Goal: Transaction & Acquisition: Purchase product/service

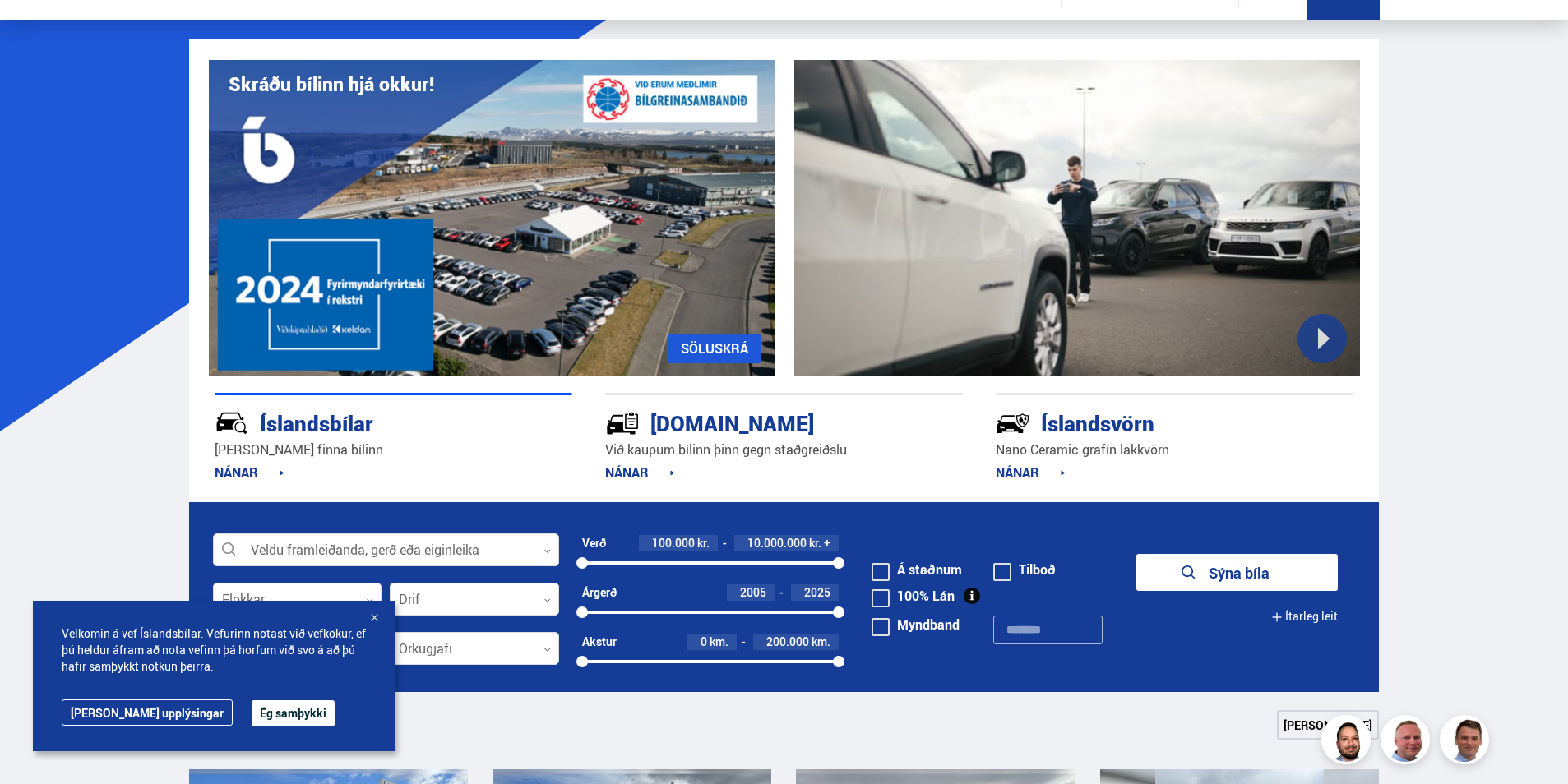
scroll to position [82, 0]
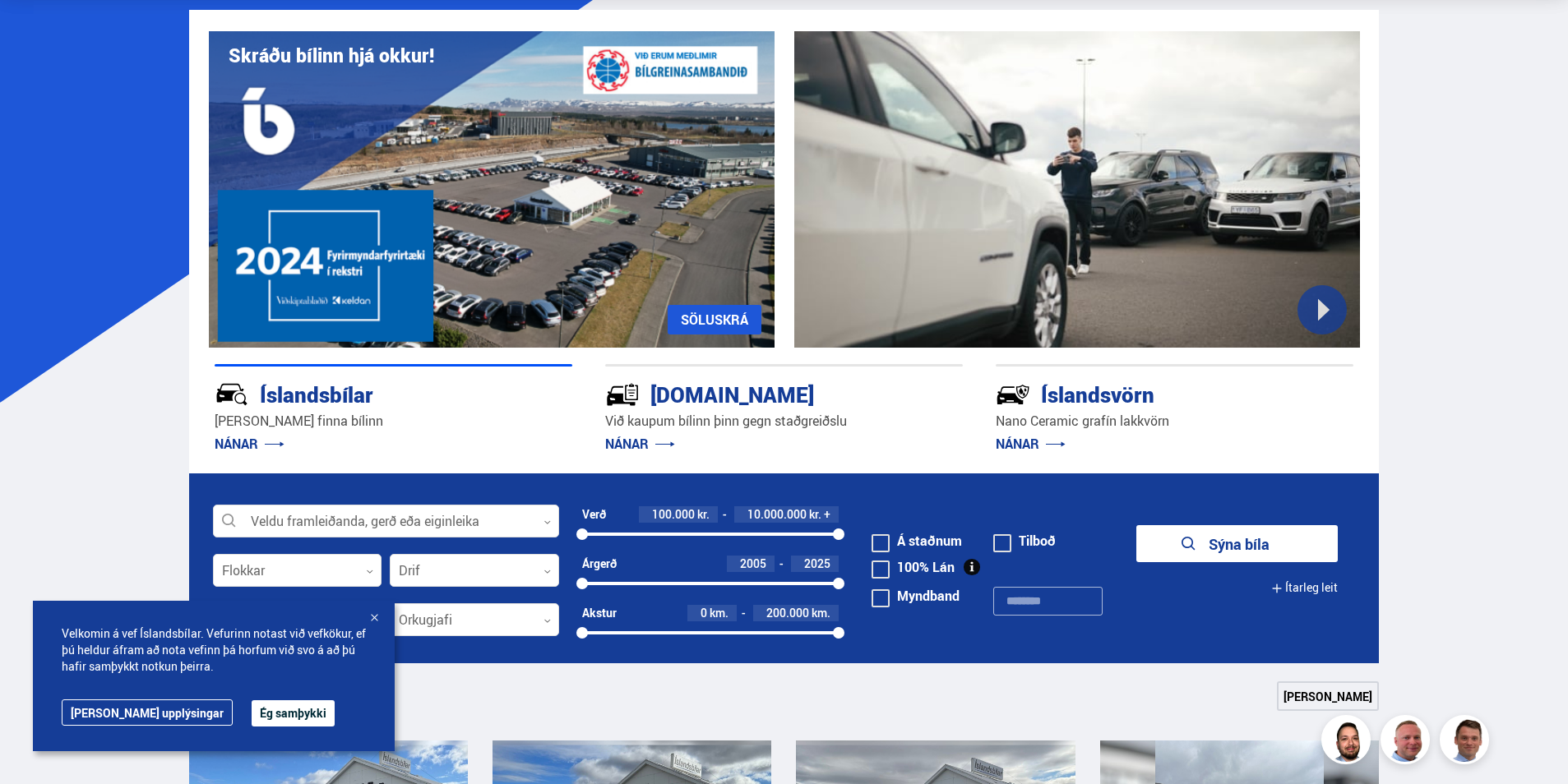
click at [377, 615] on div at bounding box center [374, 619] width 16 height 16
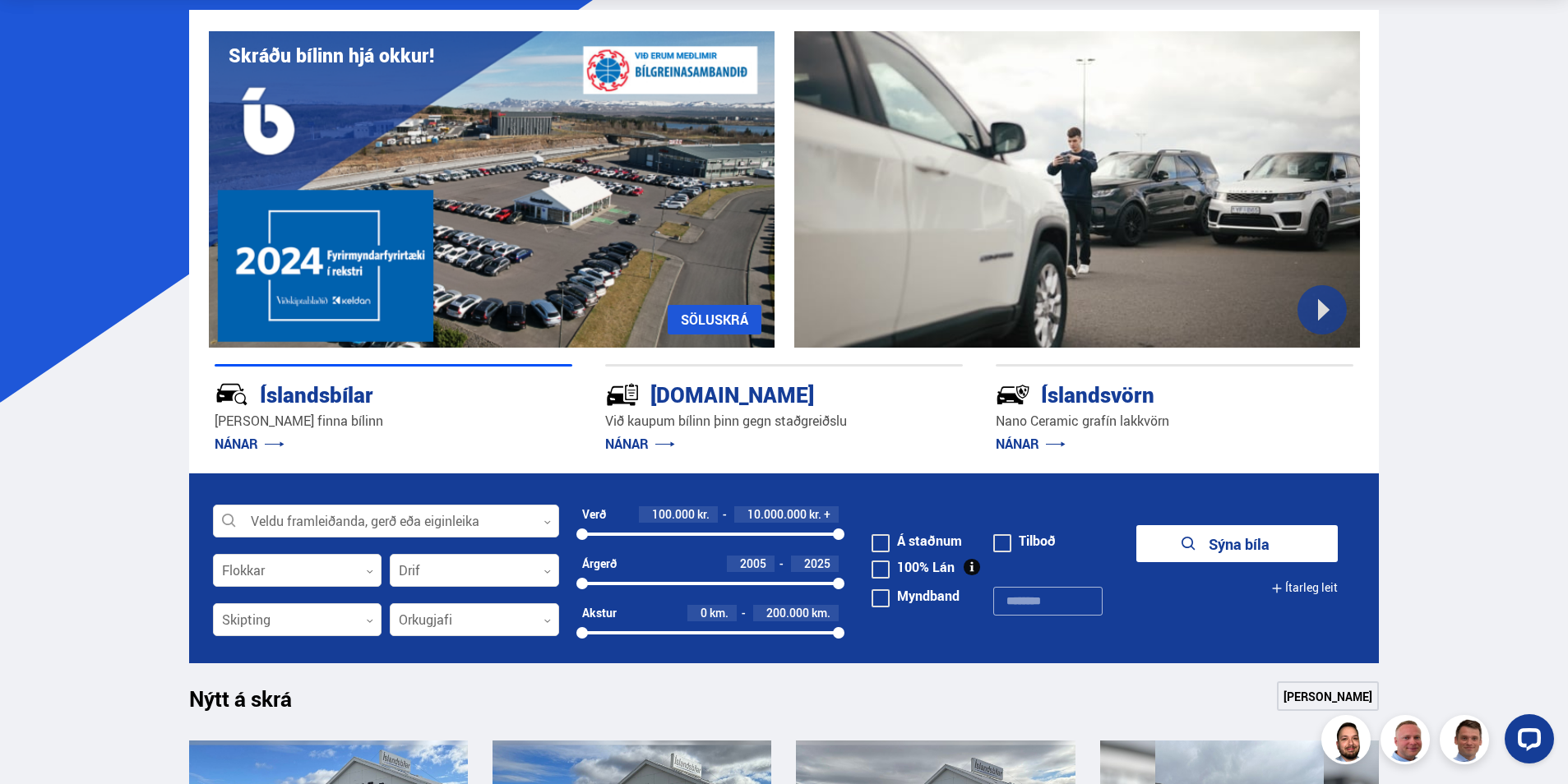
scroll to position [0, 0]
click at [451, 516] on div at bounding box center [386, 522] width 346 height 33
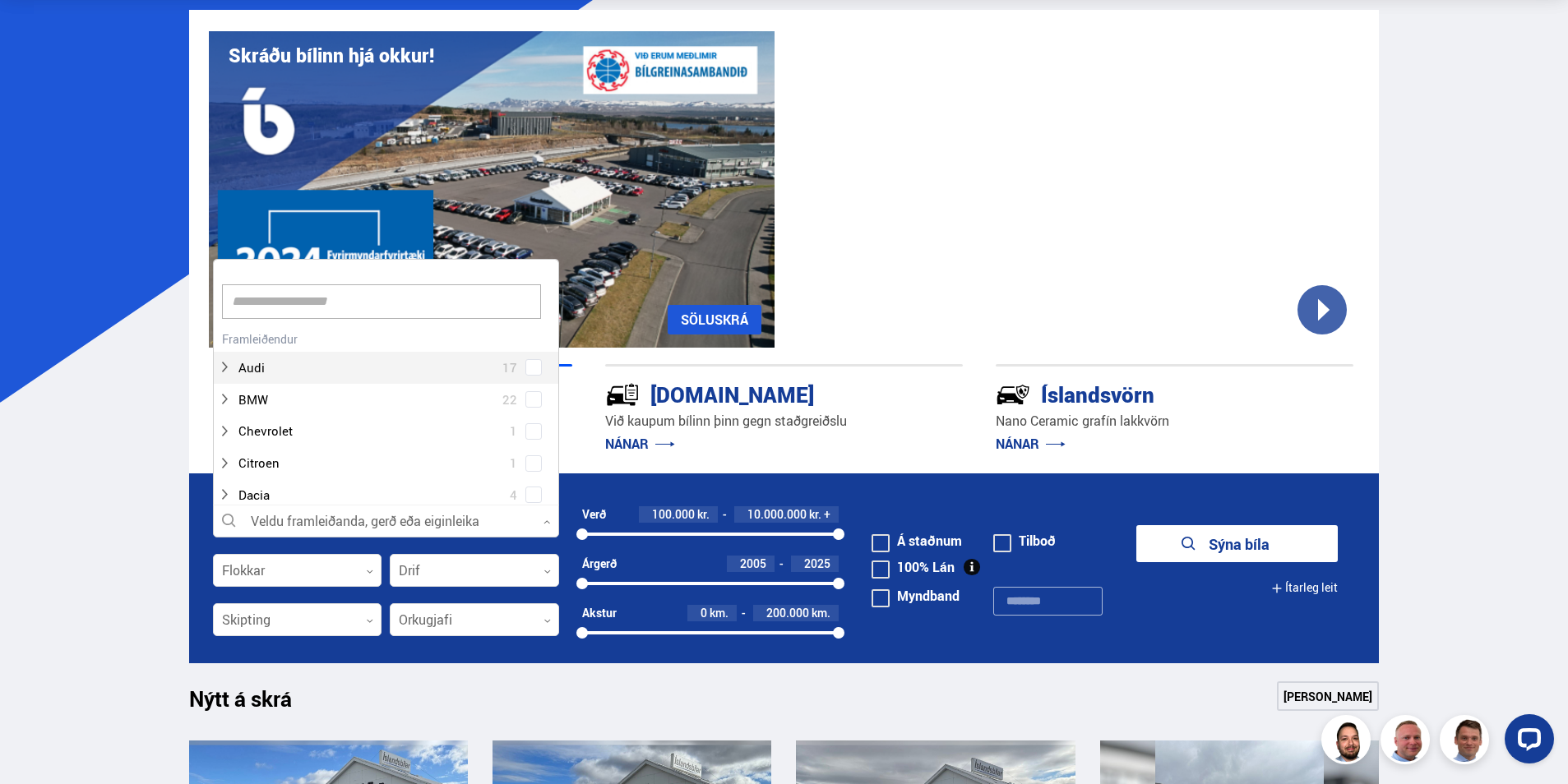
click at [367, 308] on input at bounding box center [381, 301] width 319 height 35
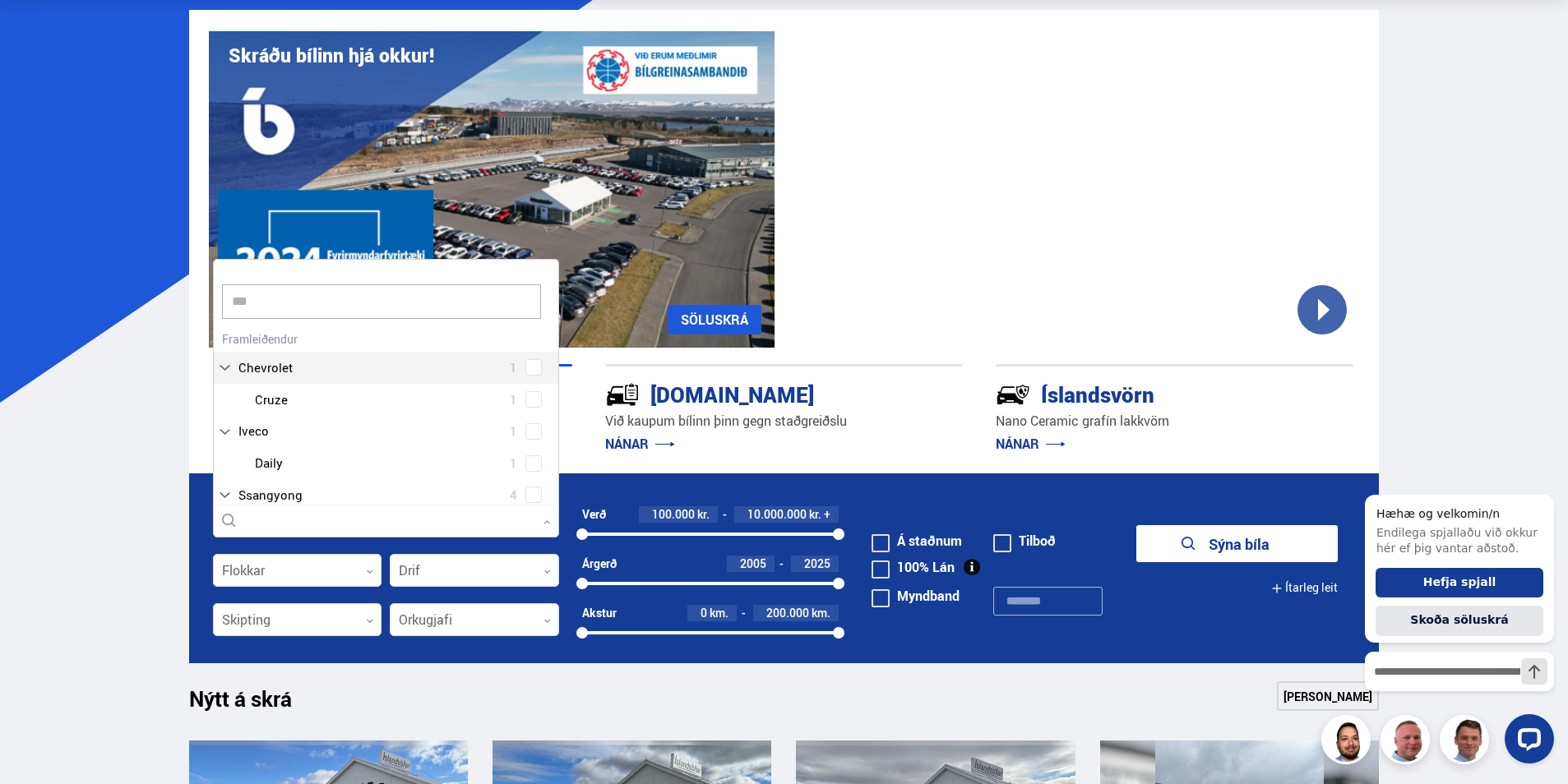
type input "****"
click at [300, 371] on div "Volvo 13 Volvo EX30 1 Volvo V60 2 Volvo XC40 5 Volvo XC60 4 Volvo XC90 1" at bounding box center [386, 435] width 345 height 216
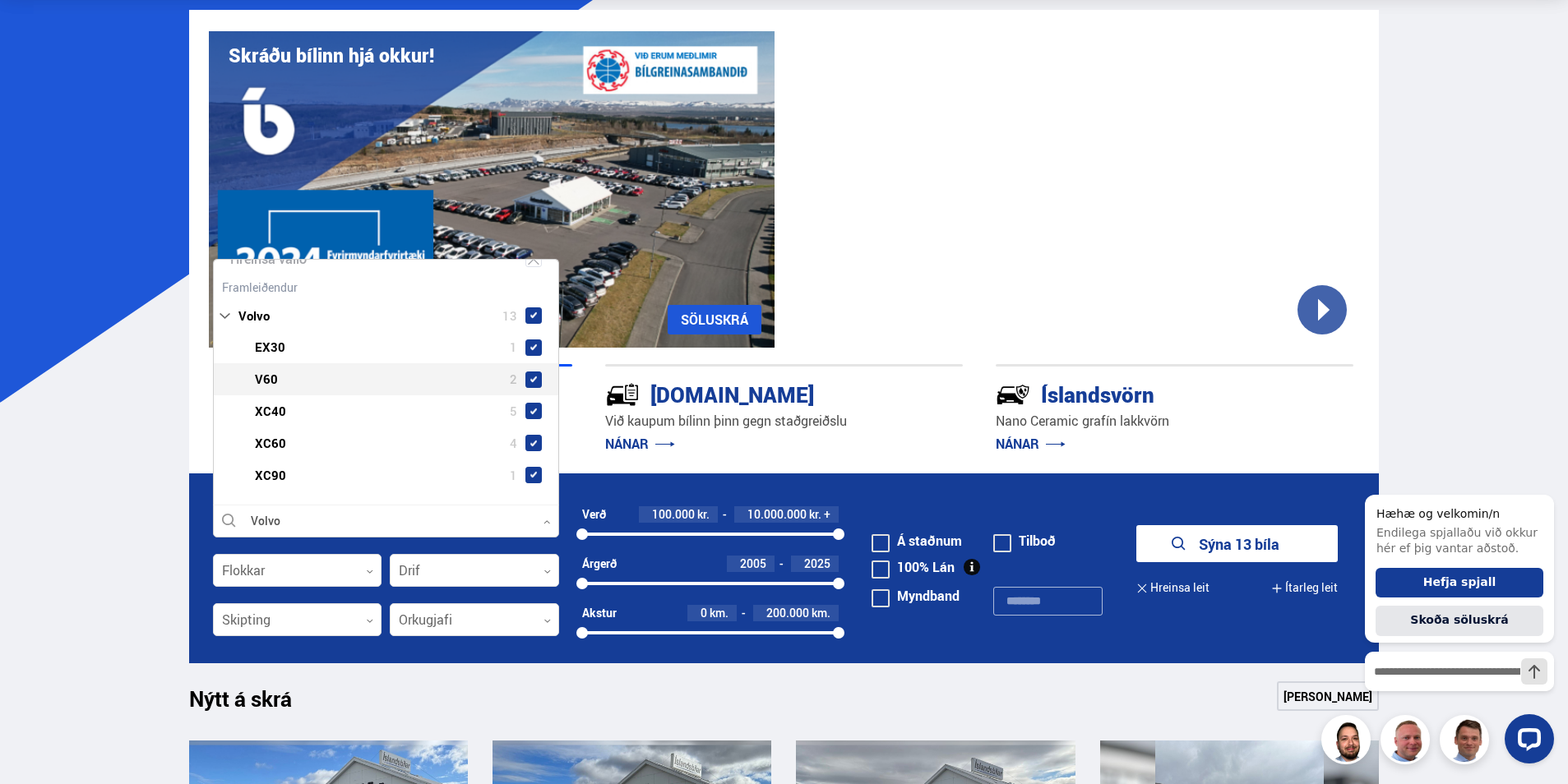
scroll to position [86, 0]
click at [531, 346] on span at bounding box center [533, 344] width 6 height 6
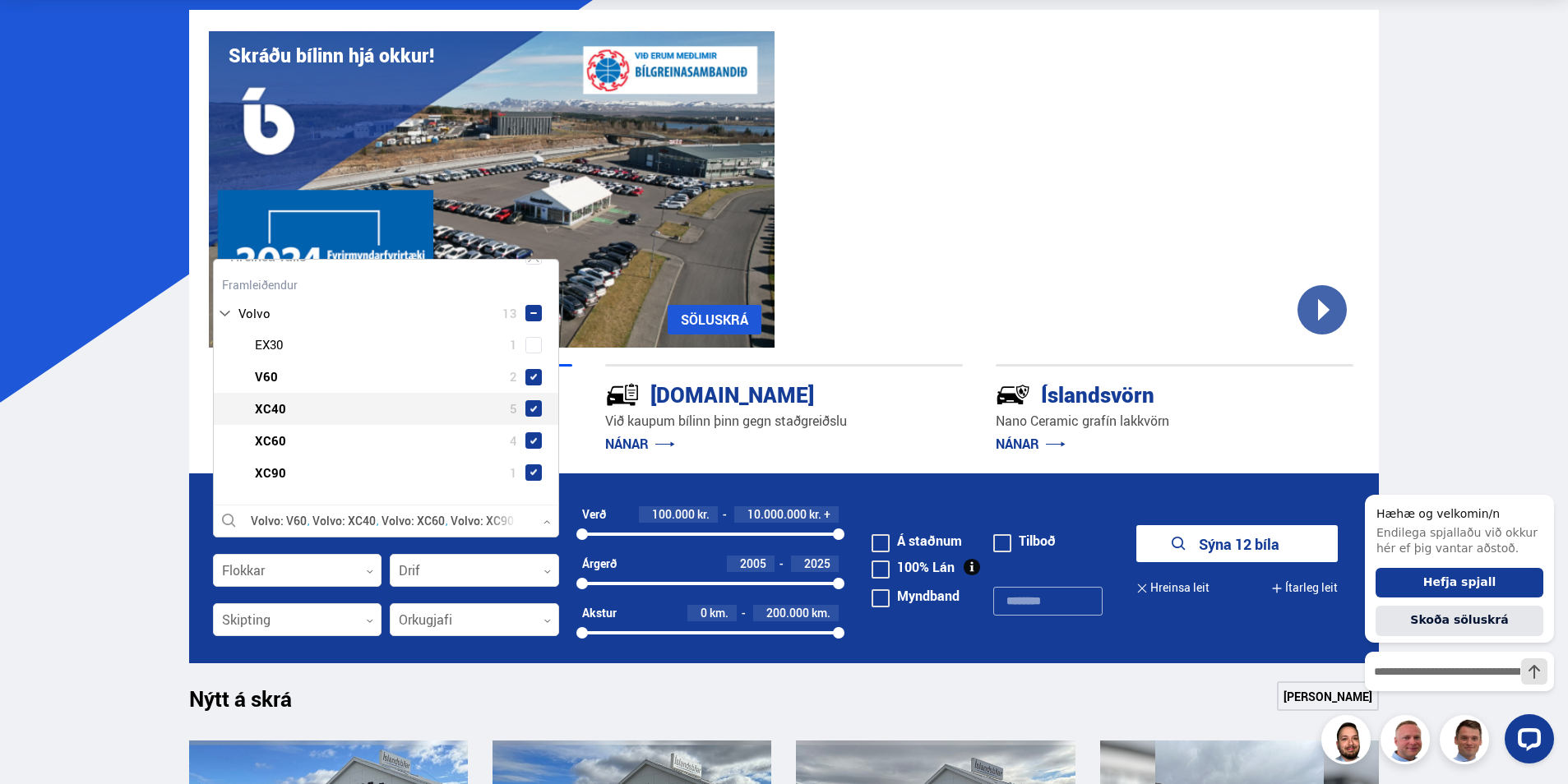
click at [525, 414] on span at bounding box center [533, 408] width 16 height 16
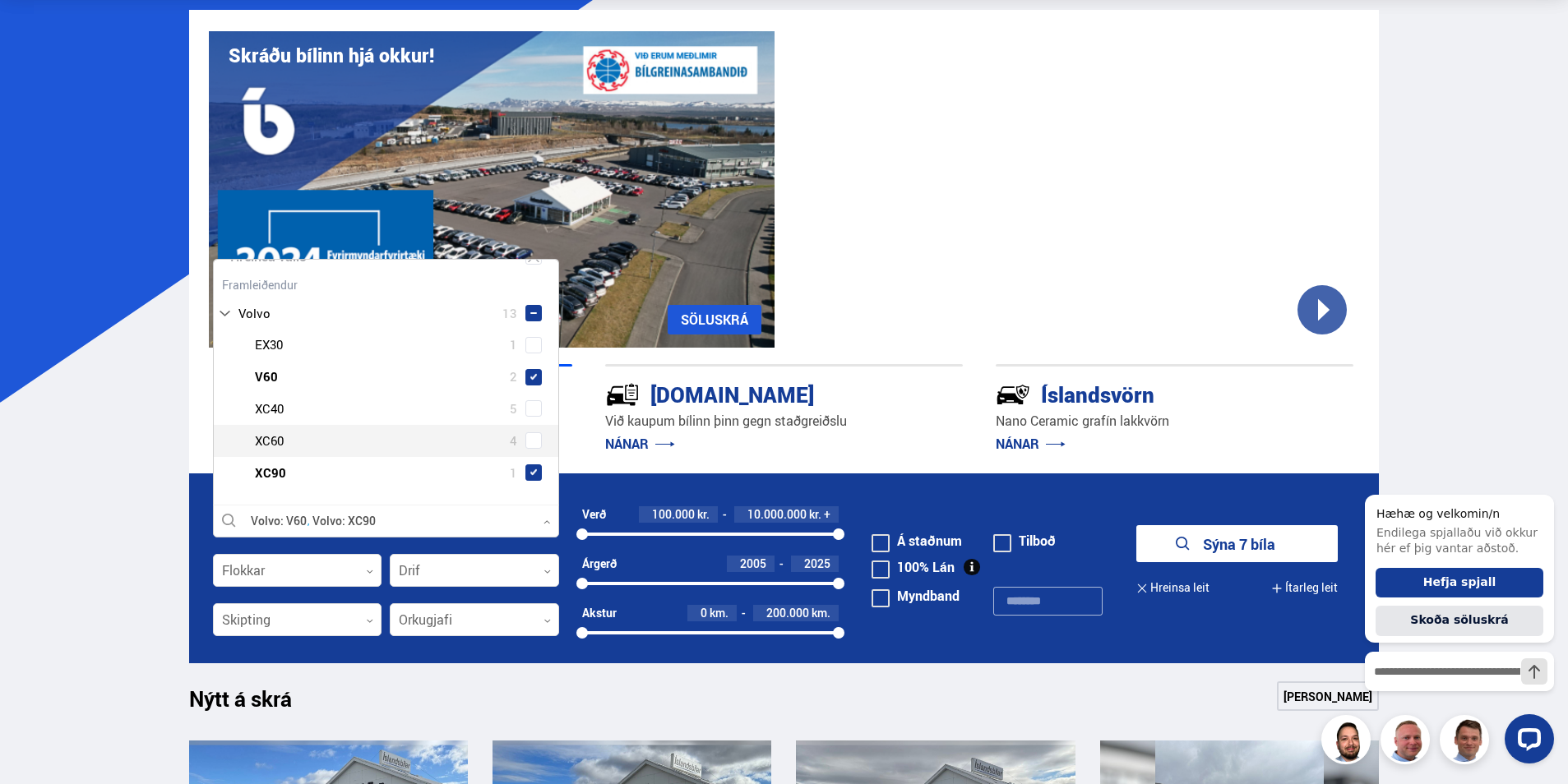
click at [531, 443] on span at bounding box center [533, 440] width 6 height 6
click at [531, 471] on span at bounding box center [533, 472] width 6 height 6
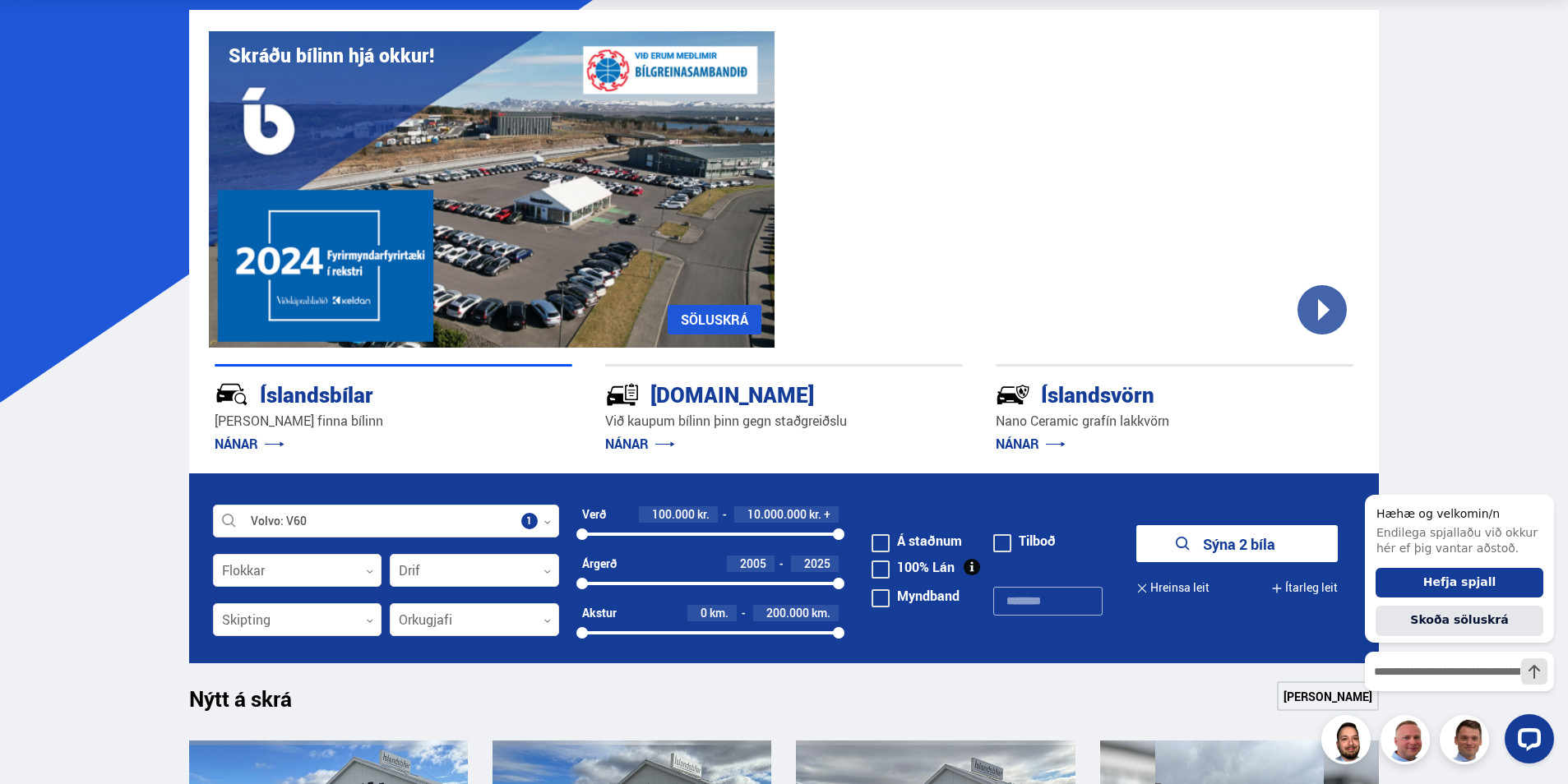
click at [1266, 546] on button "Sýna 2 bíla" at bounding box center [1237, 543] width 202 height 37
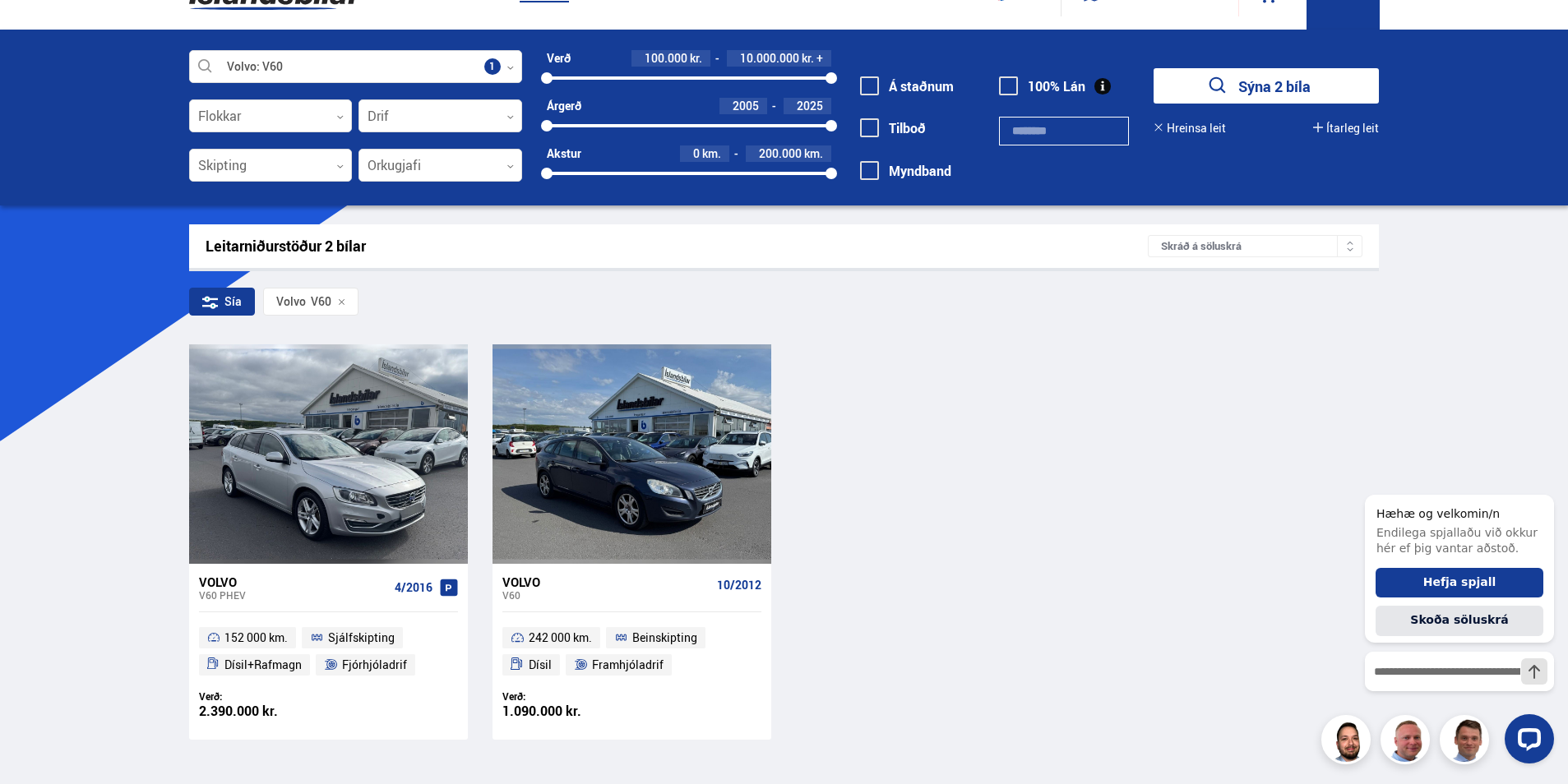
scroll to position [82, 0]
